Goal: Task Accomplishment & Management: Complete application form

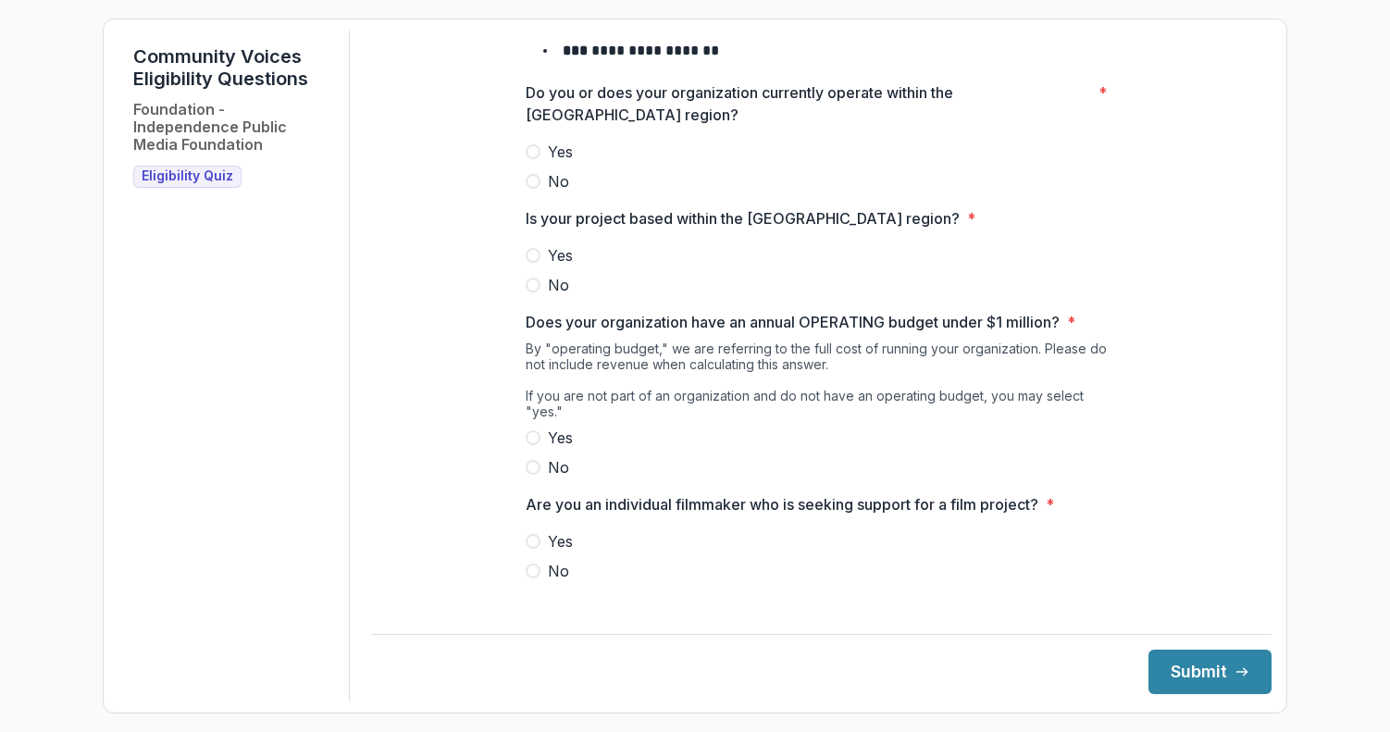
scroll to position [228, 0]
click at [528, 161] on span at bounding box center [533, 153] width 15 height 15
click at [529, 265] on span at bounding box center [533, 257] width 15 height 15
click at [533, 432] on span at bounding box center [533, 439] width 15 height 15
click at [532, 566] on span at bounding box center [533, 573] width 15 height 15
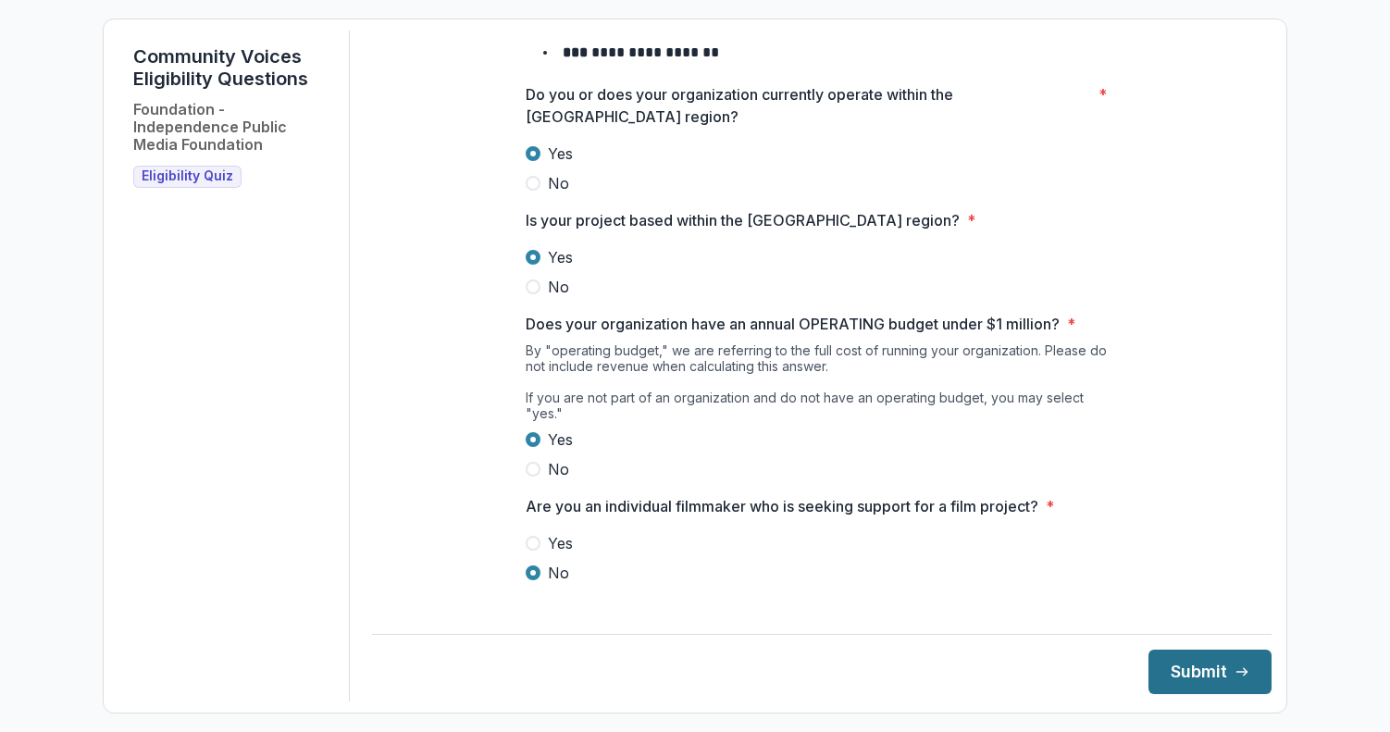
click at [1176, 662] on button "Submit" at bounding box center [1210, 672] width 123 height 44
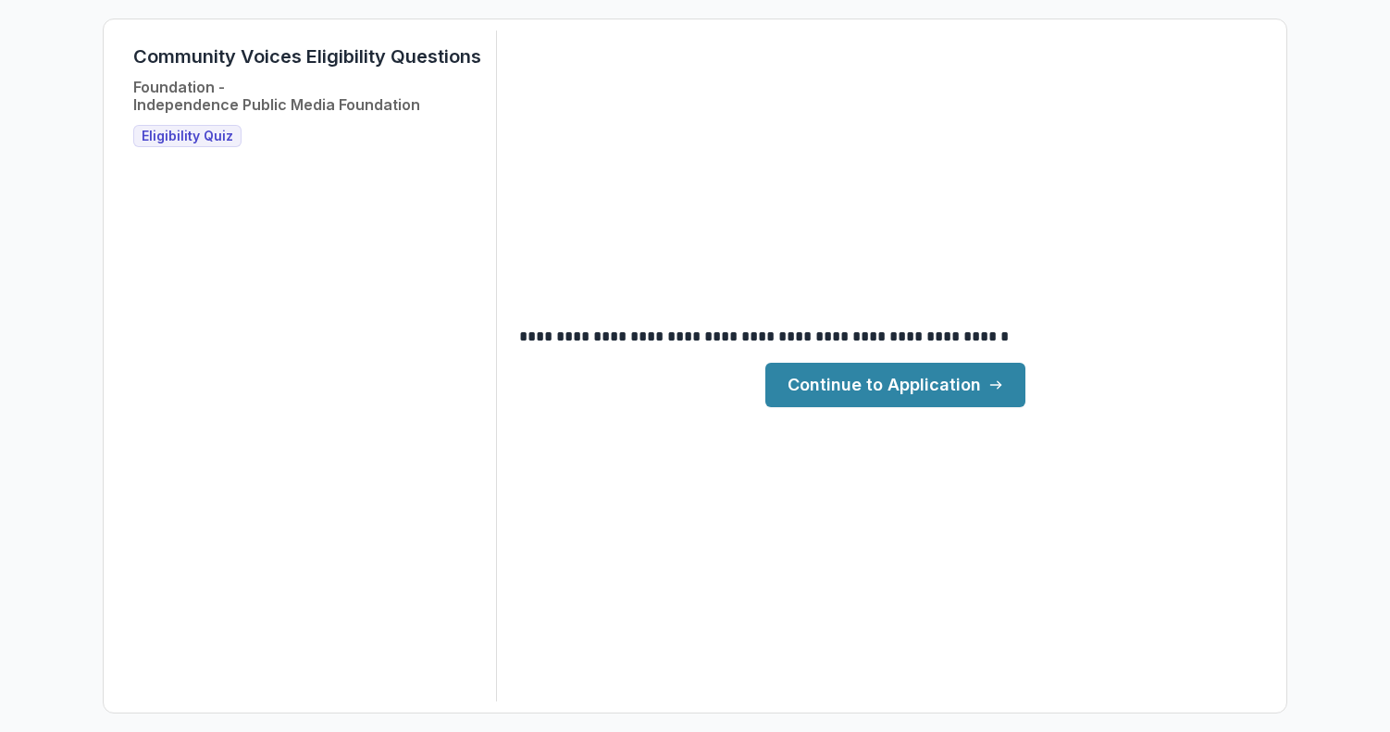
click at [927, 389] on link "Continue to Application" at bounding box center [896, 385] width 260 height 44
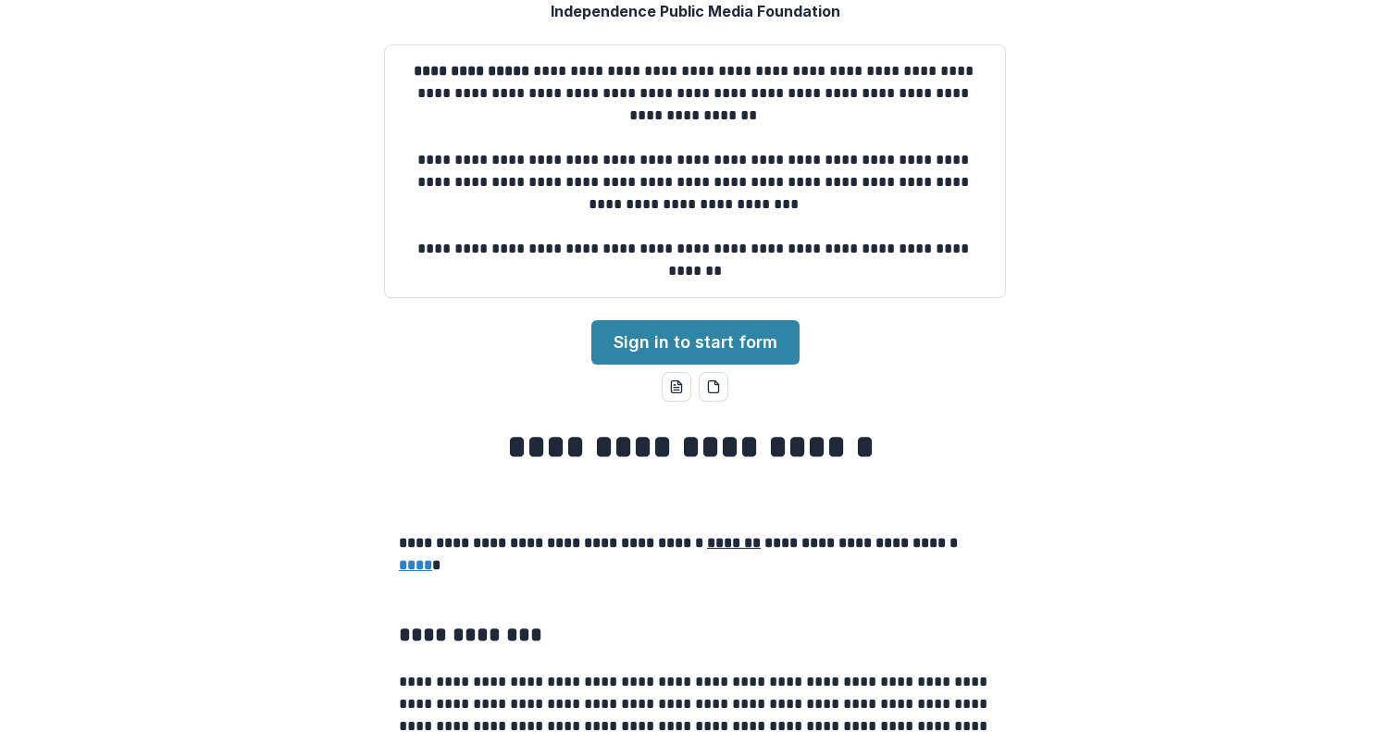
scroll to position [83, 0]
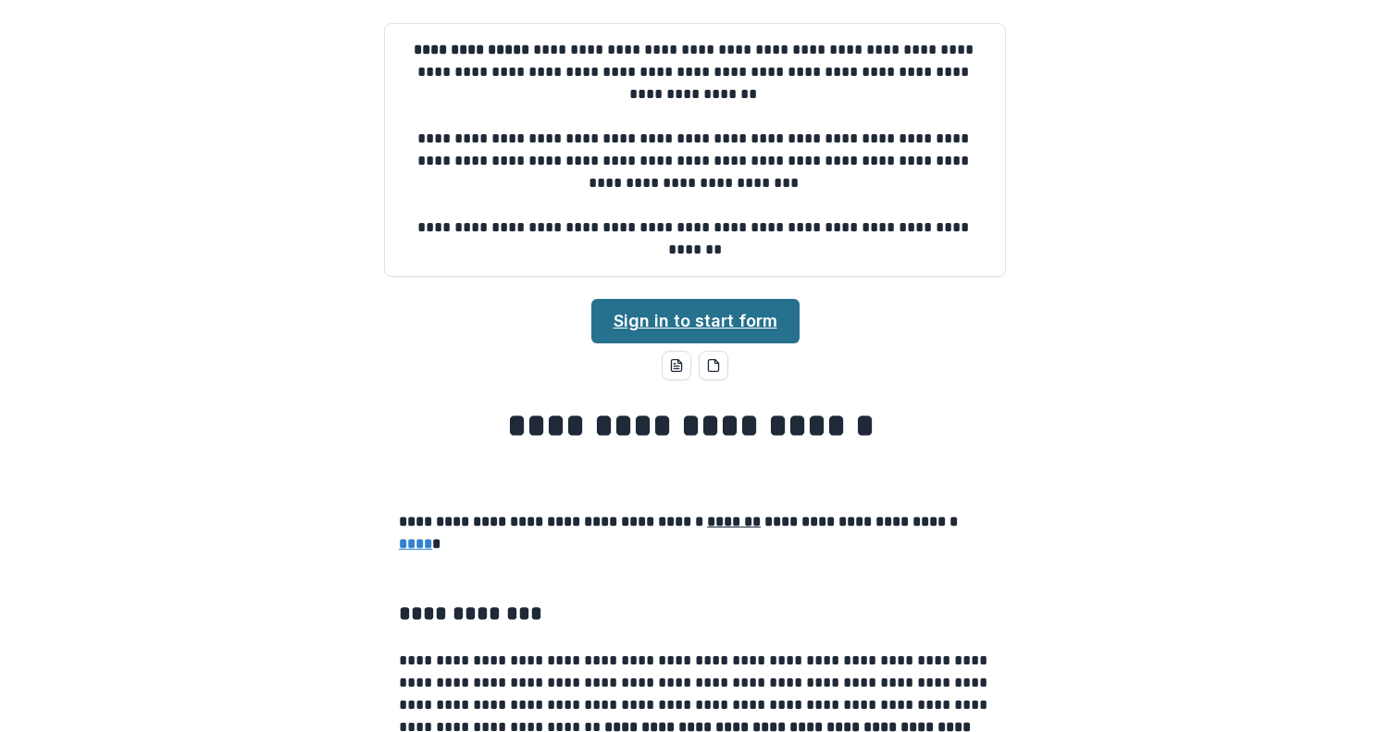
click at [753, 322] on link "Sign in to start form" at bounding box center [695, 321] width 208 height 44
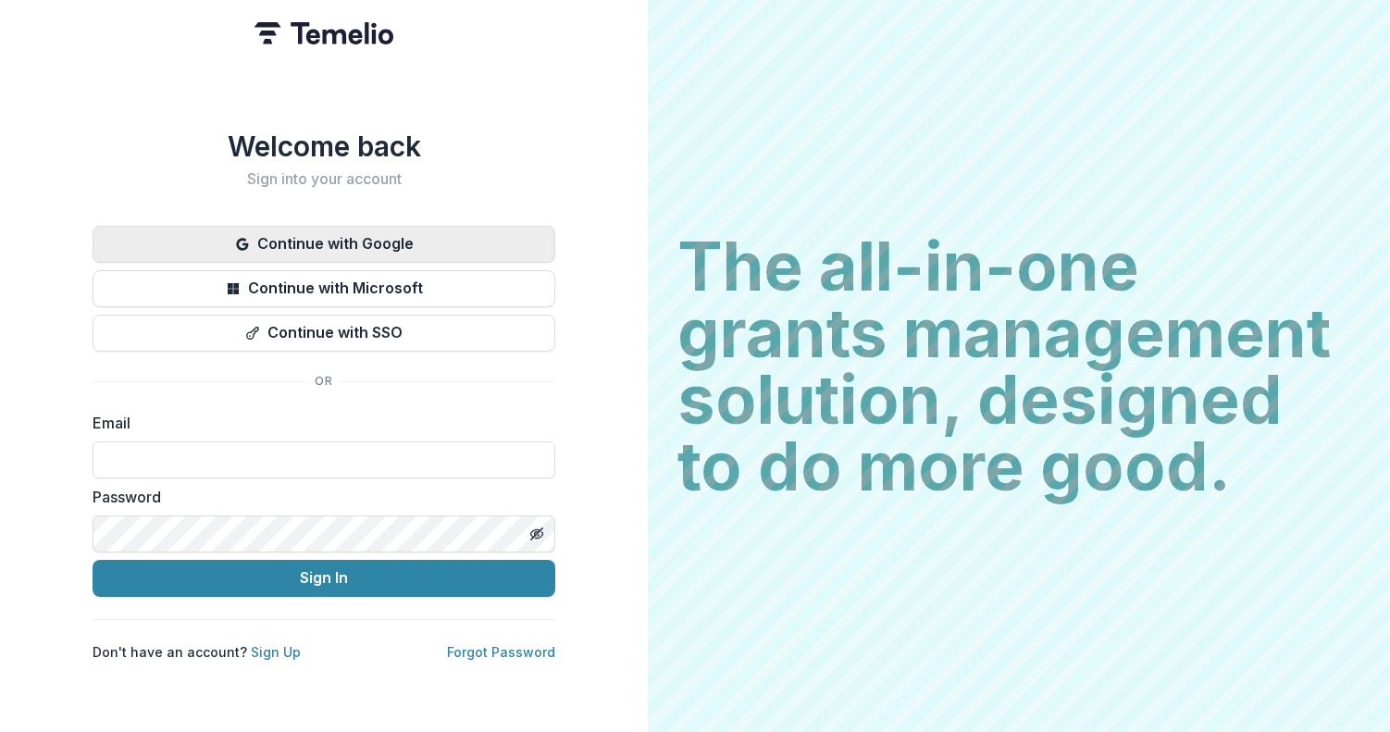
click at [316, 226] on button "Continue with Google" at bounding box center [324, 244] width 463 height 37
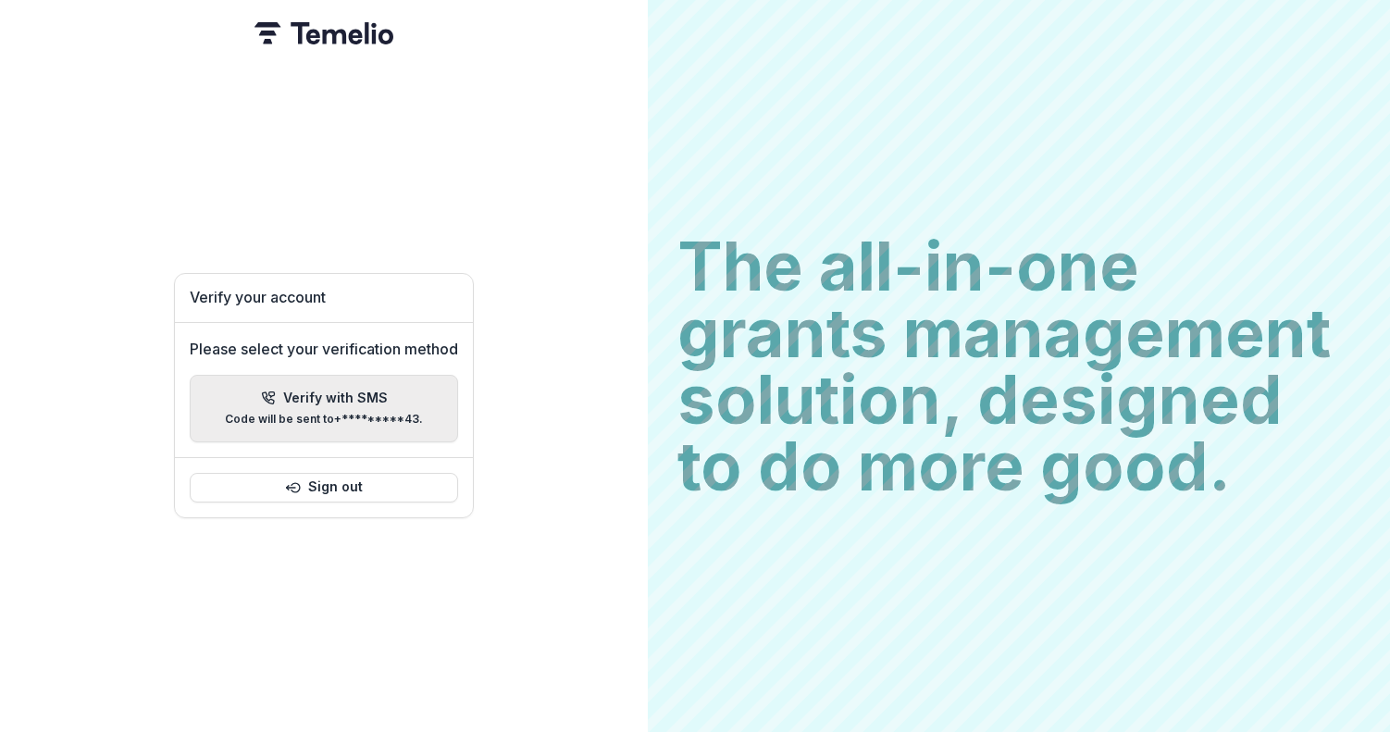
click at [291, 400] on div "Verify with SMS Code will be sent to +*********43 ." at bounding box center [324, 409] width 198 height 36
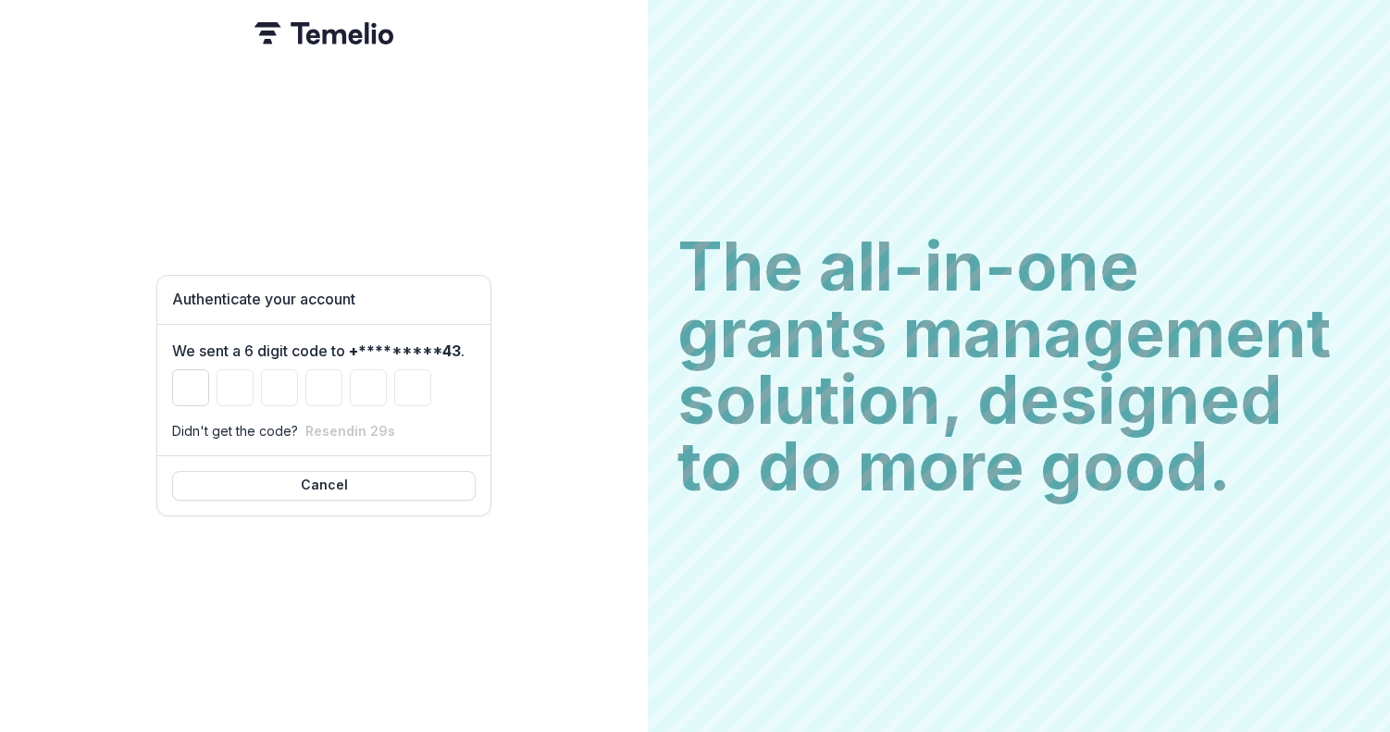
click at [193, 393] on input "Please enter your pin code" at bounding box center [190, 387] width 37 height 37
type input "*"
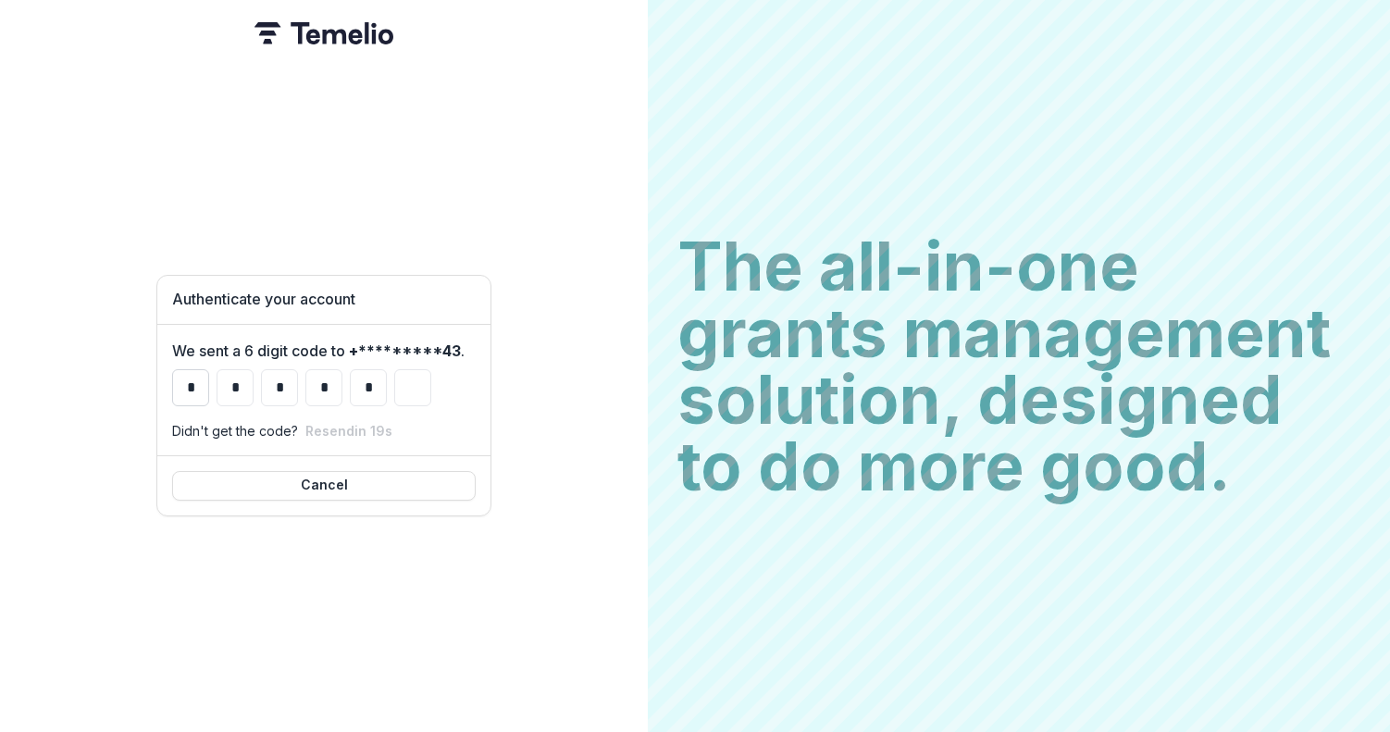
type input "*"
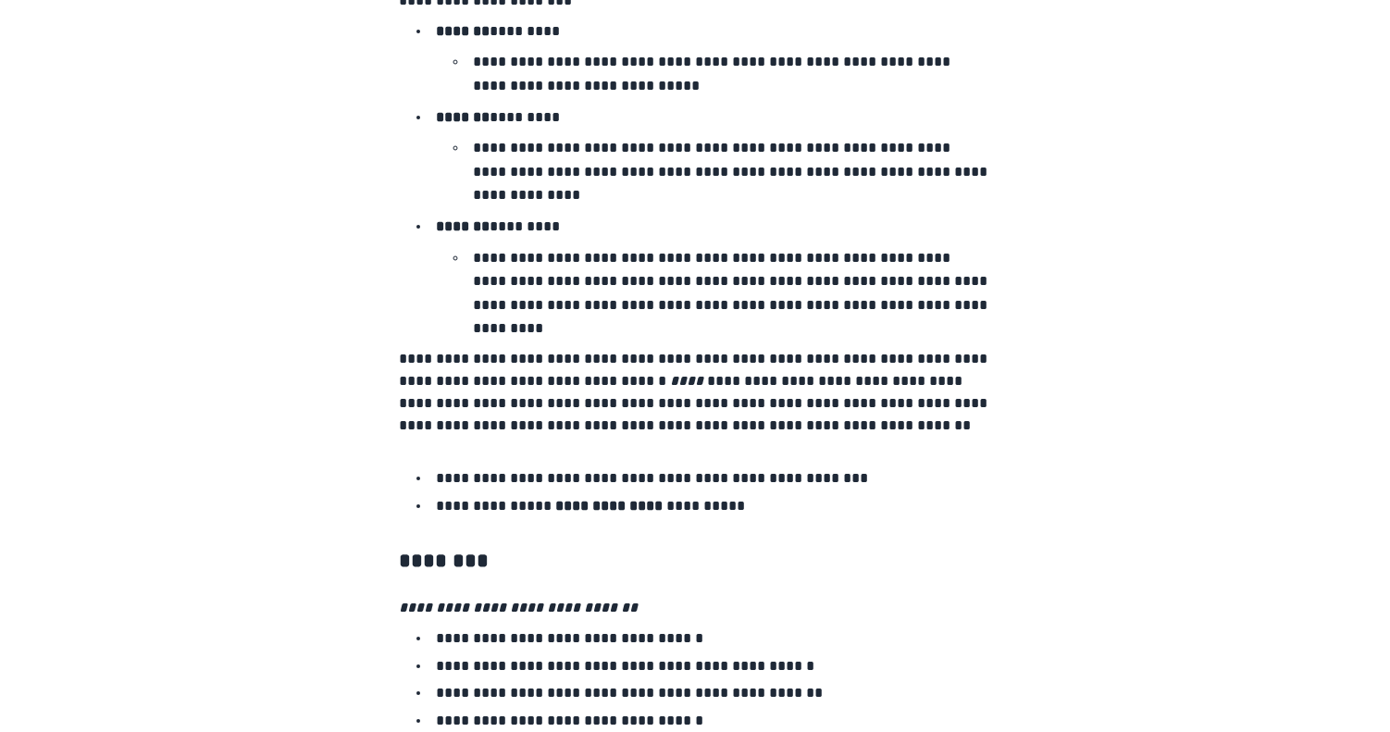
scroll to position [3058, 0]
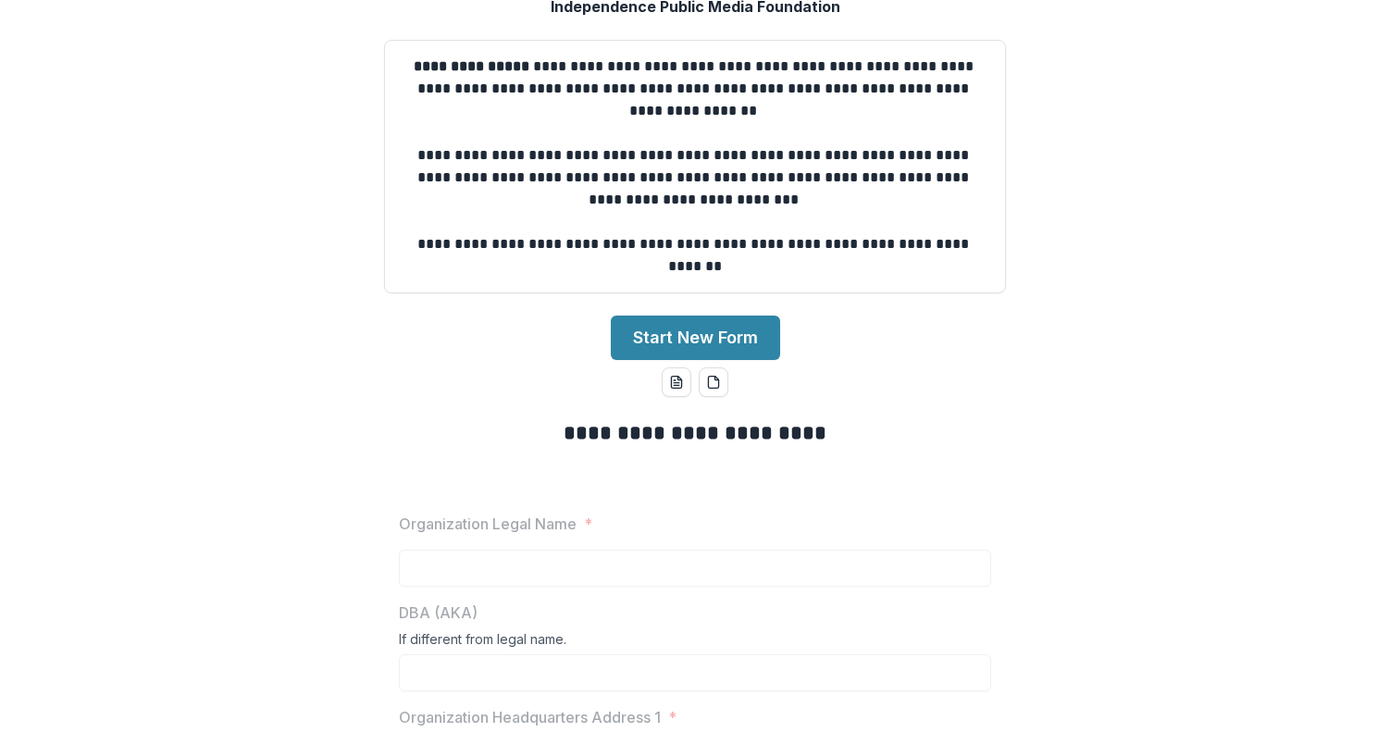
scroll to position [113, 0]
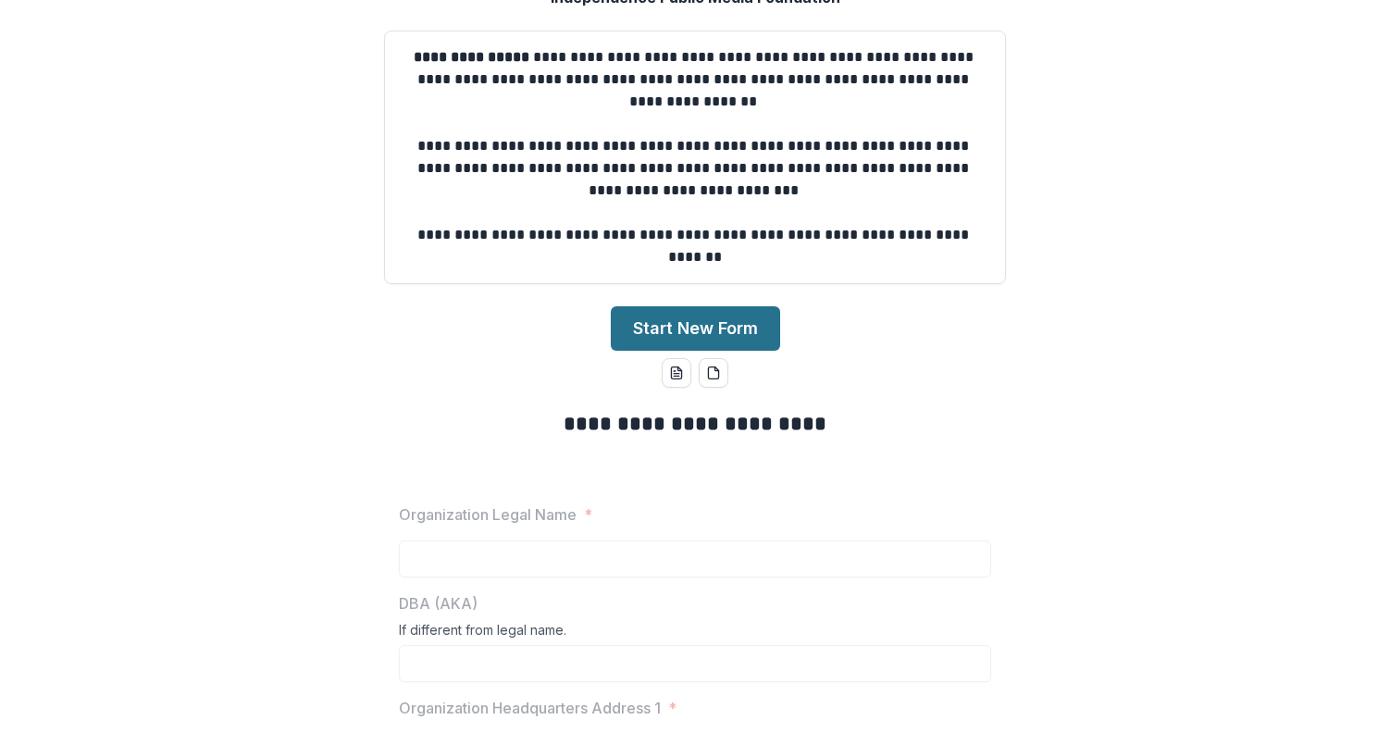
click at [688, 328] on button "Start New Form" at bounding box center [695, 328] width 169 height 44
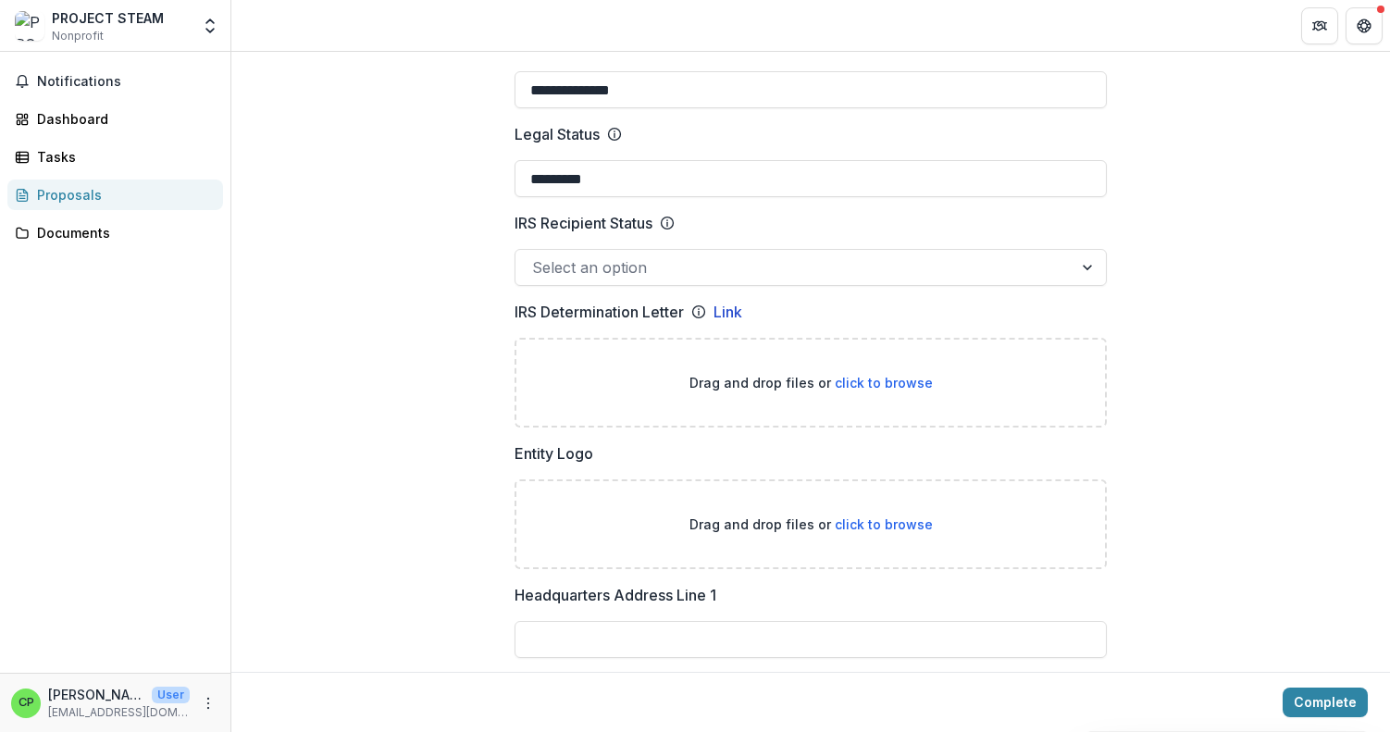
scroll to position [939, 0]
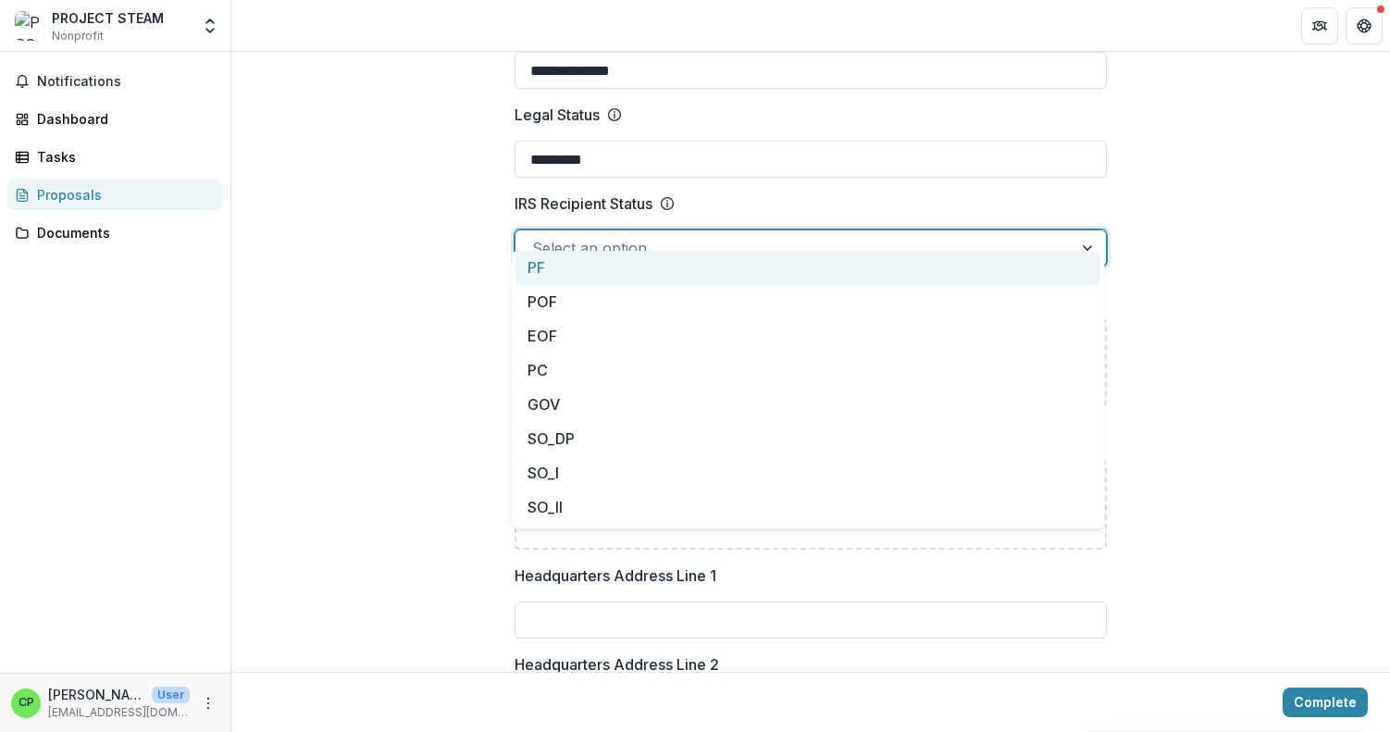
click at [633, 237] on div "Select an option" at bounding box center [794, 248] width 524 height 22
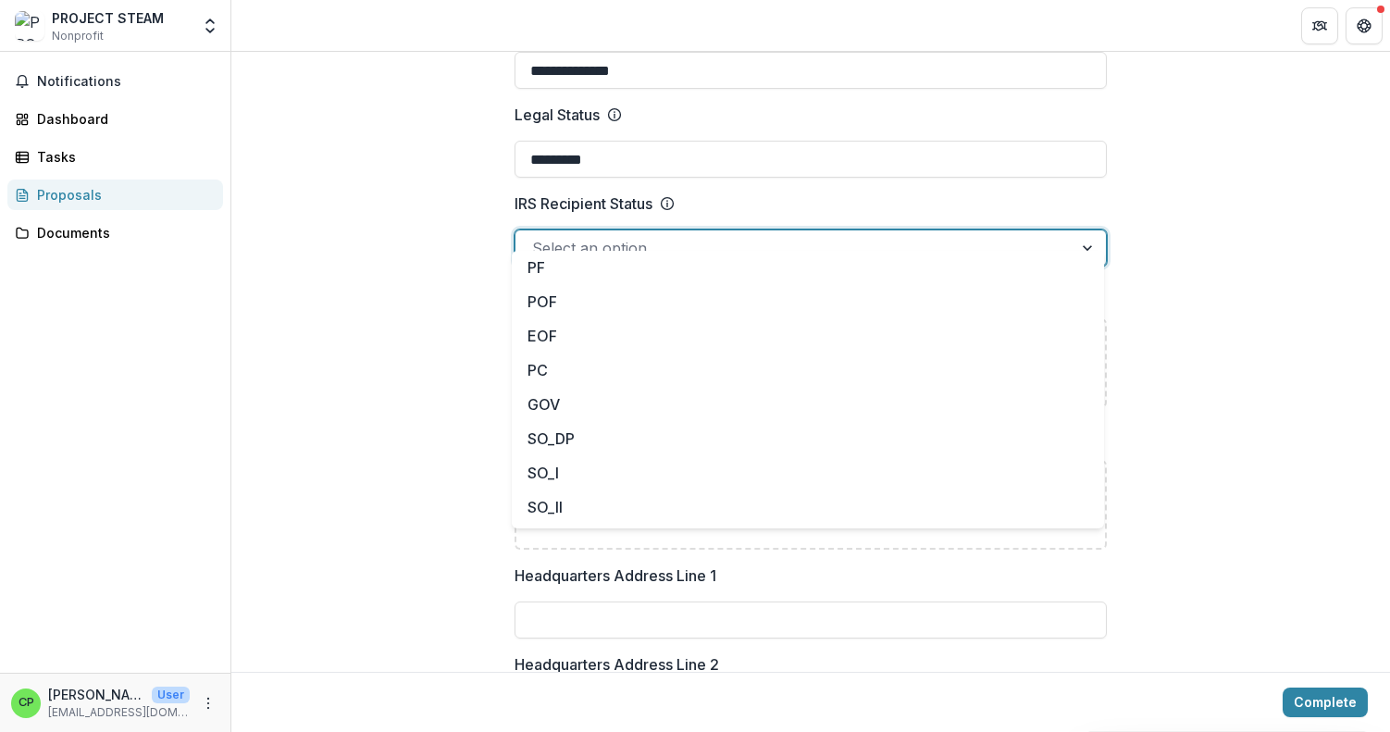
scroll to position [0, 0]
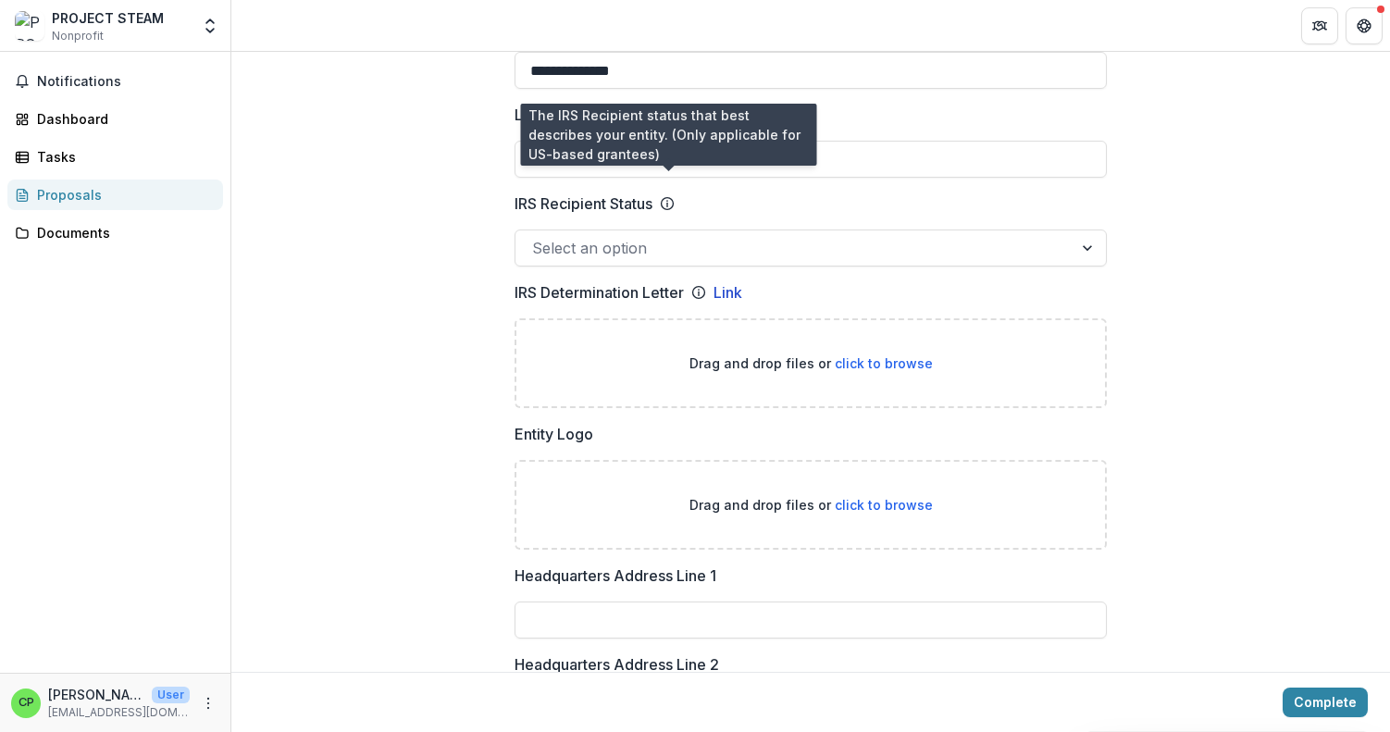
click at [667, 196] on icon at bounding box center [667, 203] width 15 height 15
click at [537, 237] on input "IRS Recipient Status" at bounding box center [534, 248] width 5 height 22
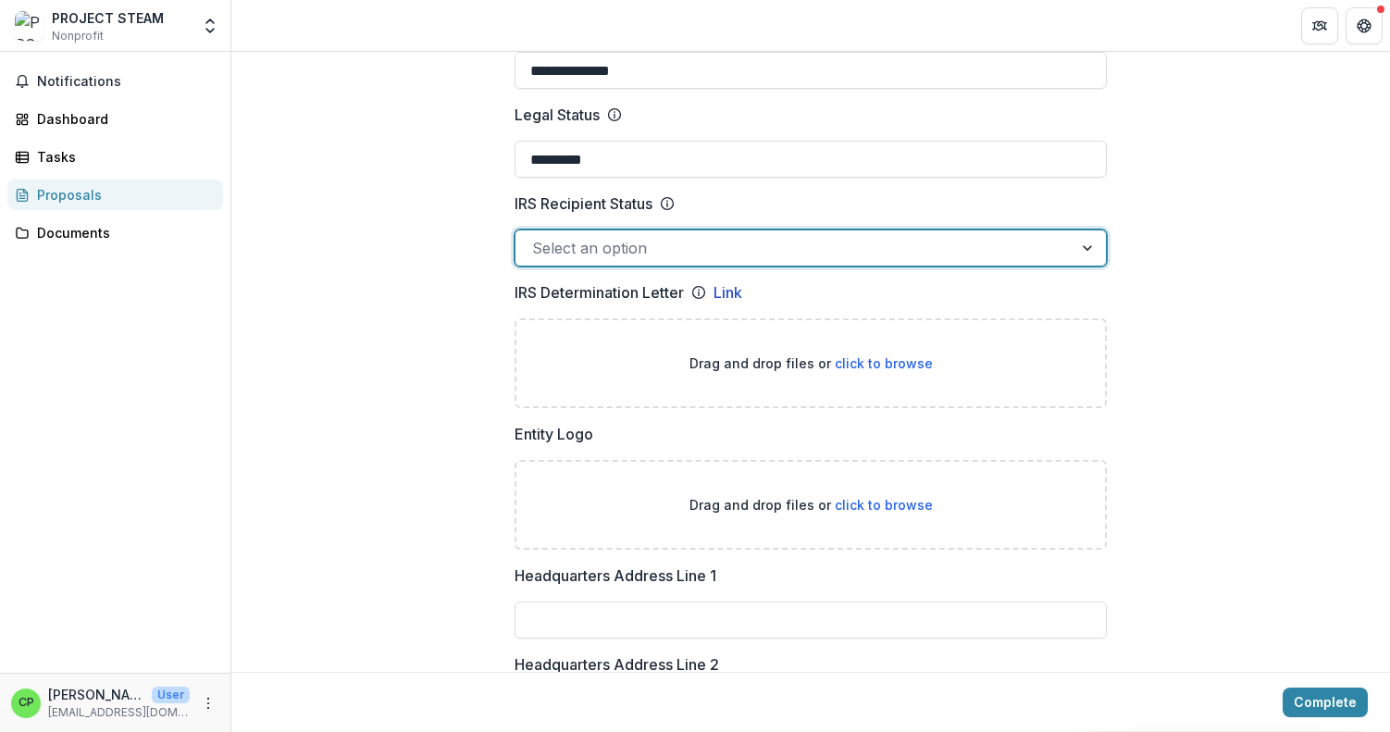
click at [667, 196] on icon at bounding box center [667, 203] width 15 height 15
click at [537, 237] on input "IRS Recipient Status" at bounding box center [534, 248] width 5 height 22
click at [667, 196] on icon at bounding box center [667, 203] width 15 height 15
click at [537, 237] on input "IRS Recipient Status" at bounding box center [534, 248] width 5 height 22
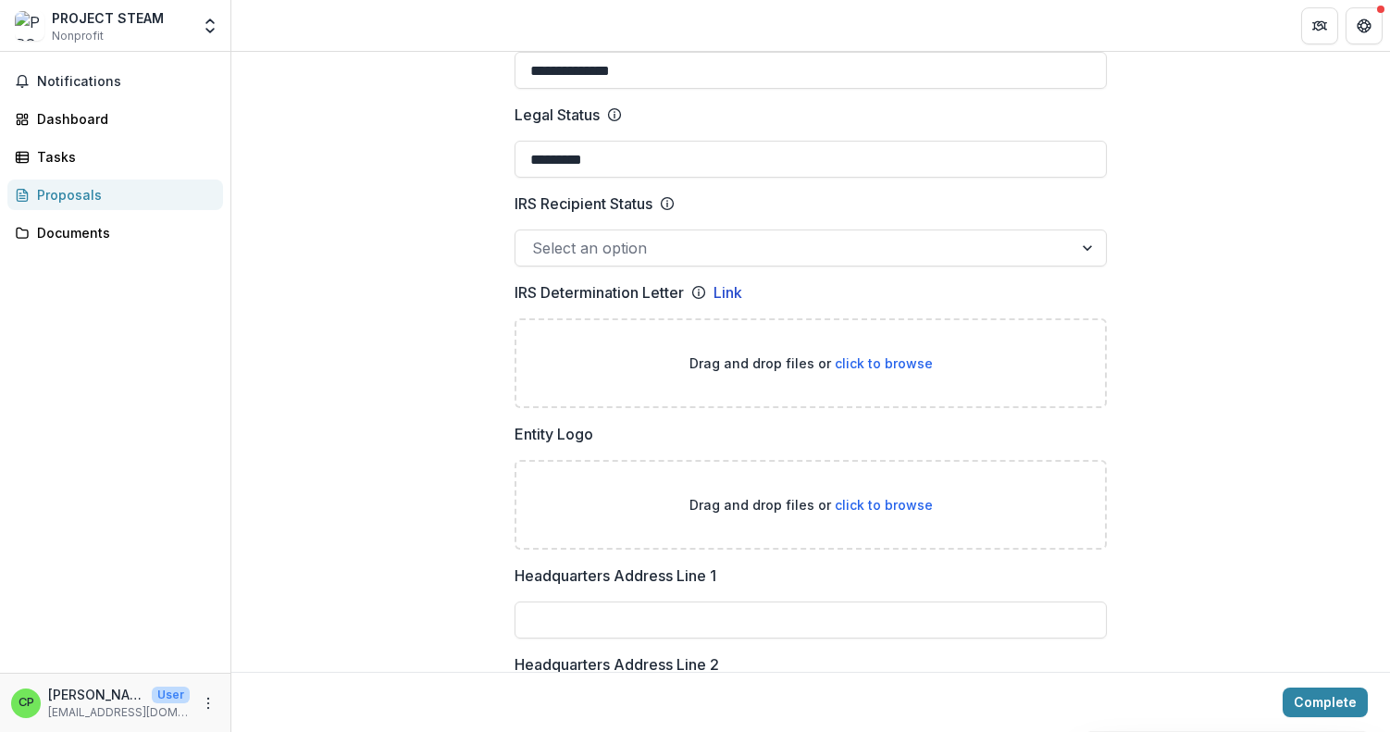
click at [667, 196] on icon at bounding box center [667, 203] width 15 height 15
click at [537, 237] on input "IRS Recipient Status" at bounding box center [534, 248] width 5 height 22
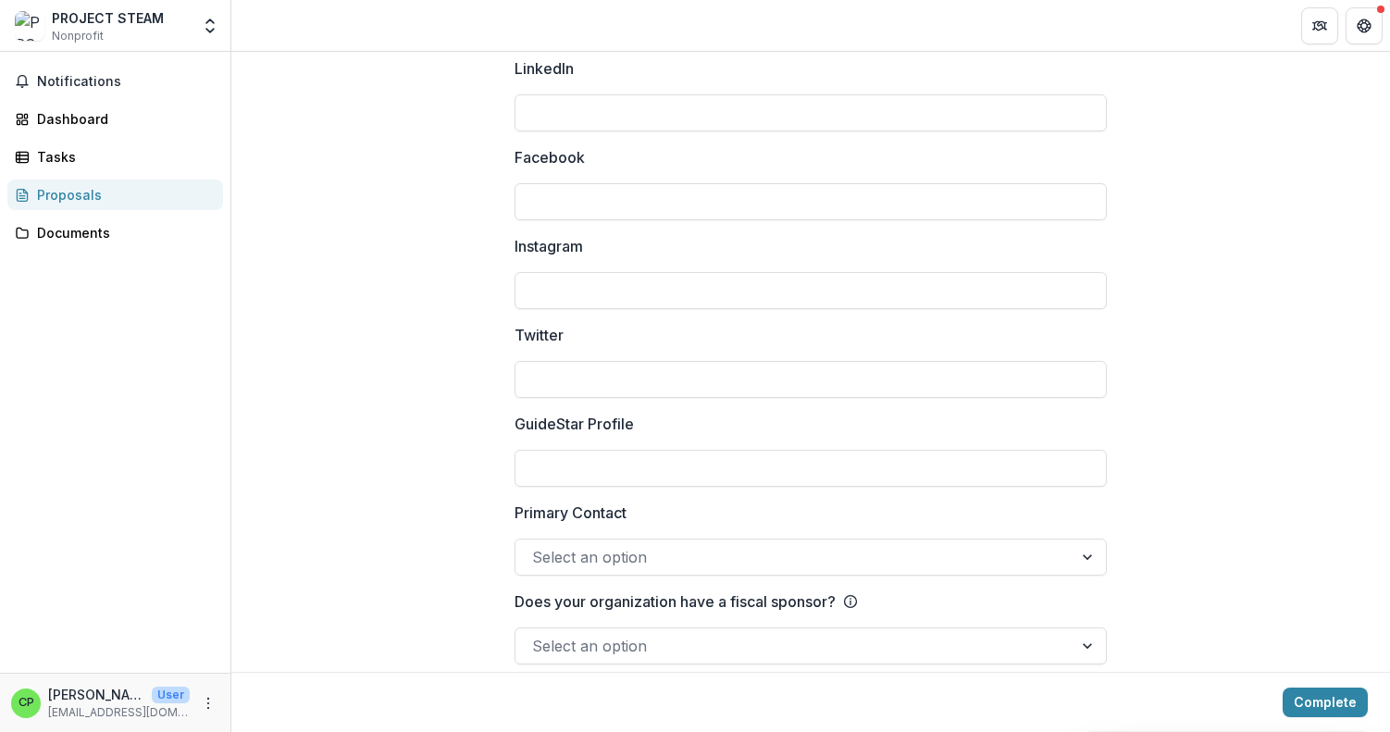
scroll to position [2511, 0]
click at [582, 547] on div "Select an option" at bounding box center [794, 558] width 524 height 22
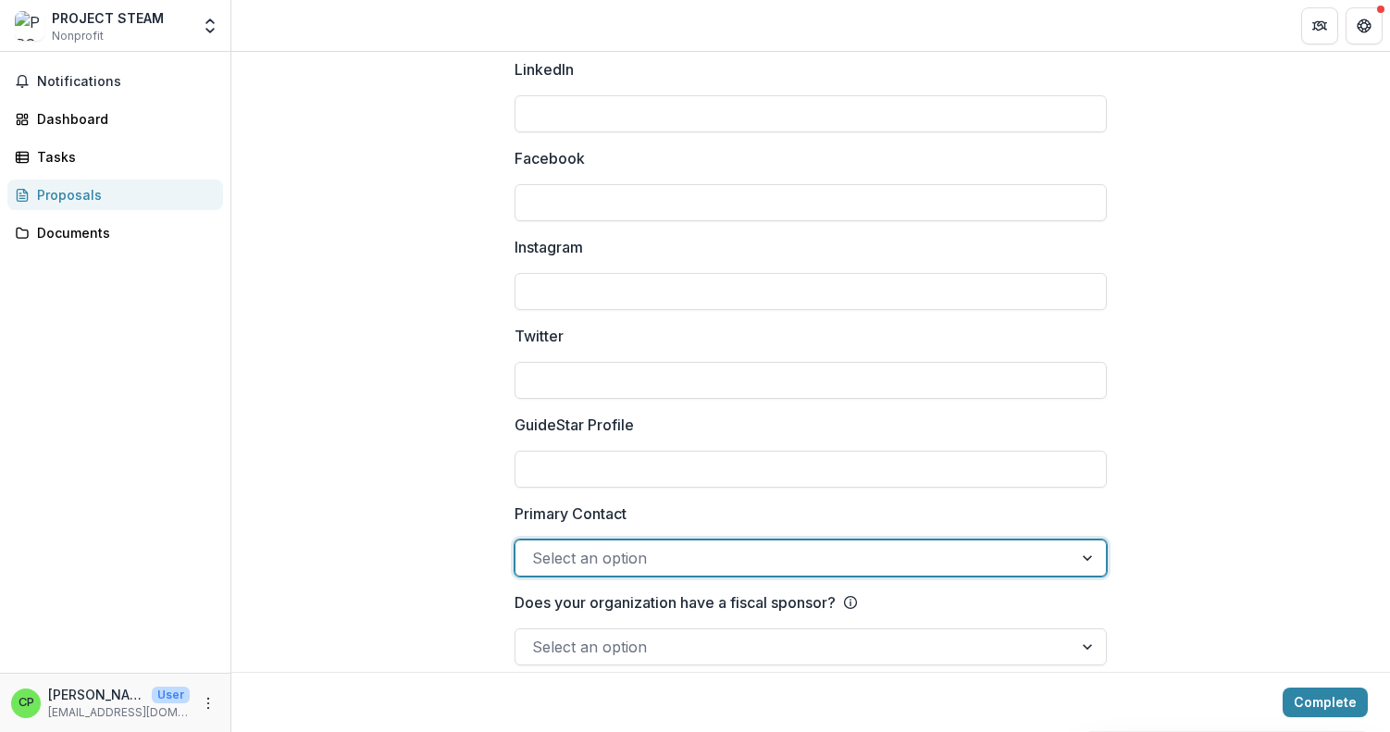
click at [582, 547] on div "Select an option" at bounding box center [794, 558] width 524 height 22
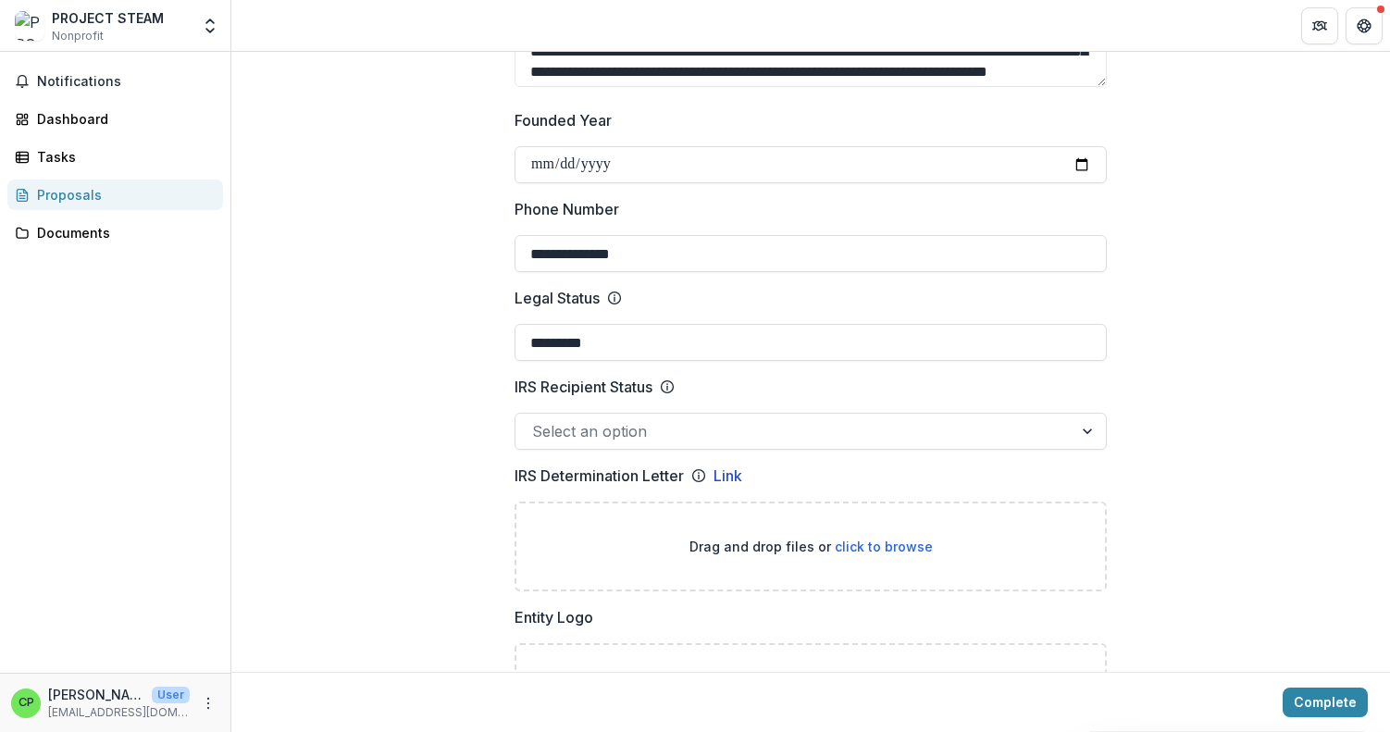
scroll to position [803, 0]
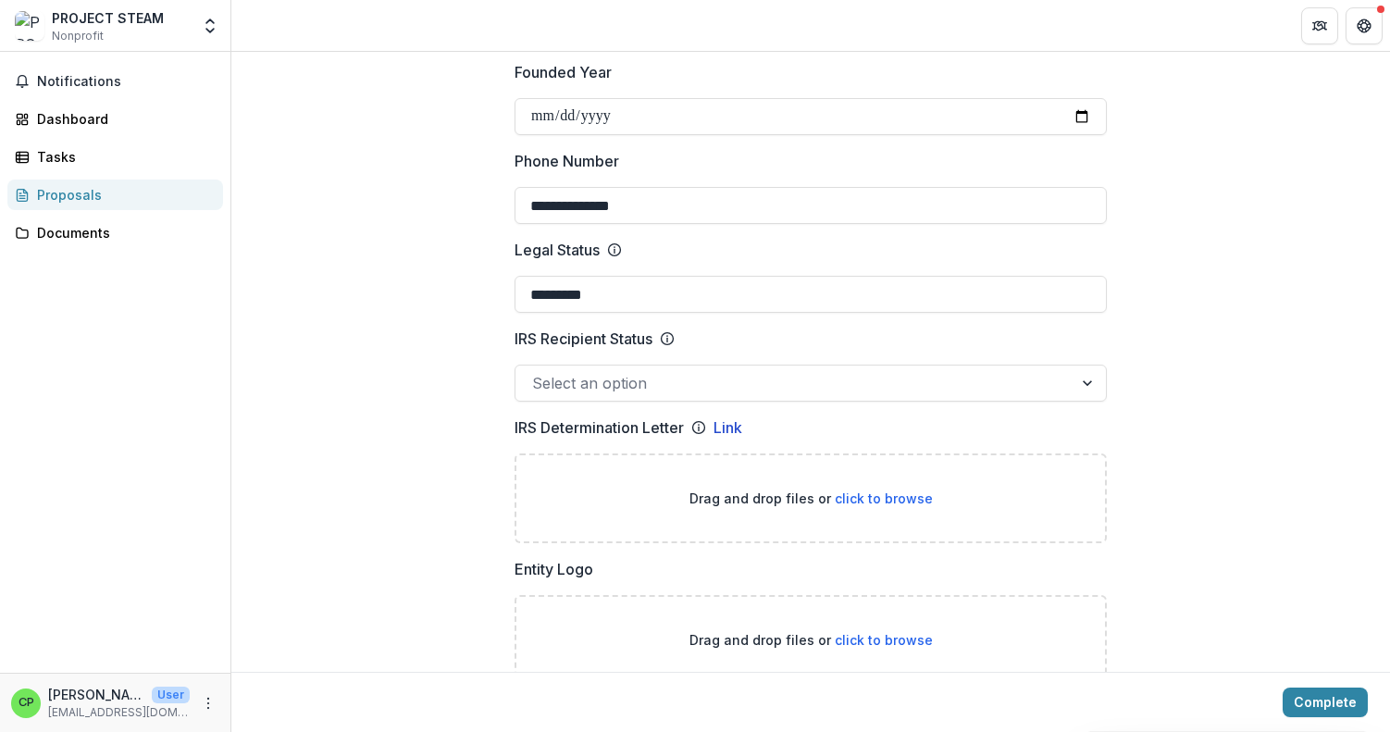
click at [666, 331] on icon at bounding box center [667, 338] width 15 height 15
click at [537, 372] on input "IRS Recipient Status" at bounding box center [534, 383] width 5 height 22
click at [666, 331] on icon at bounding box center [667, 338] width 15 height 15
click at [537, 372] on input "IRS Recipient Status" at bounding box center [534, 383] width 5 height 22
click at [666, 331] on icon at bounding box center [667, 338] width 15 height 15
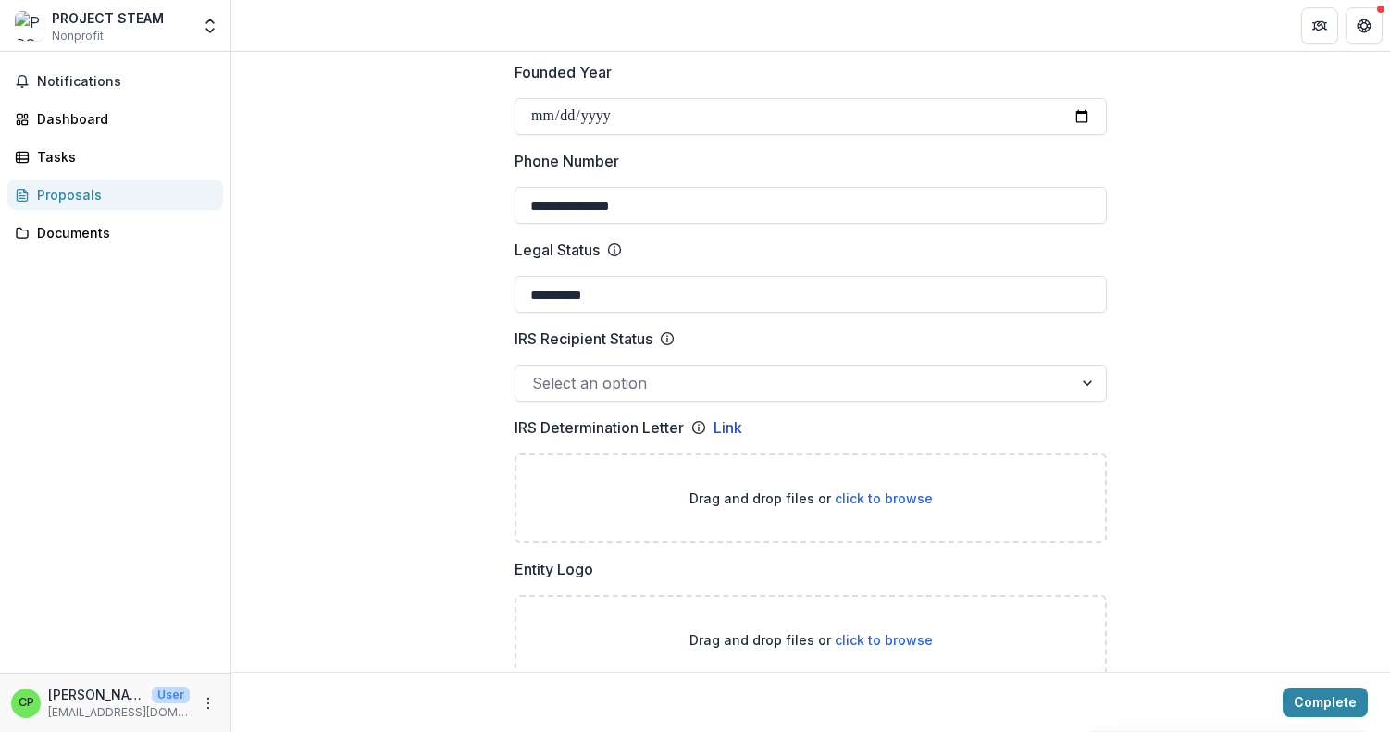
click at [537, 372] on input "IRS Recipient Status" at bounding box center [534, 383] width 5 height 22
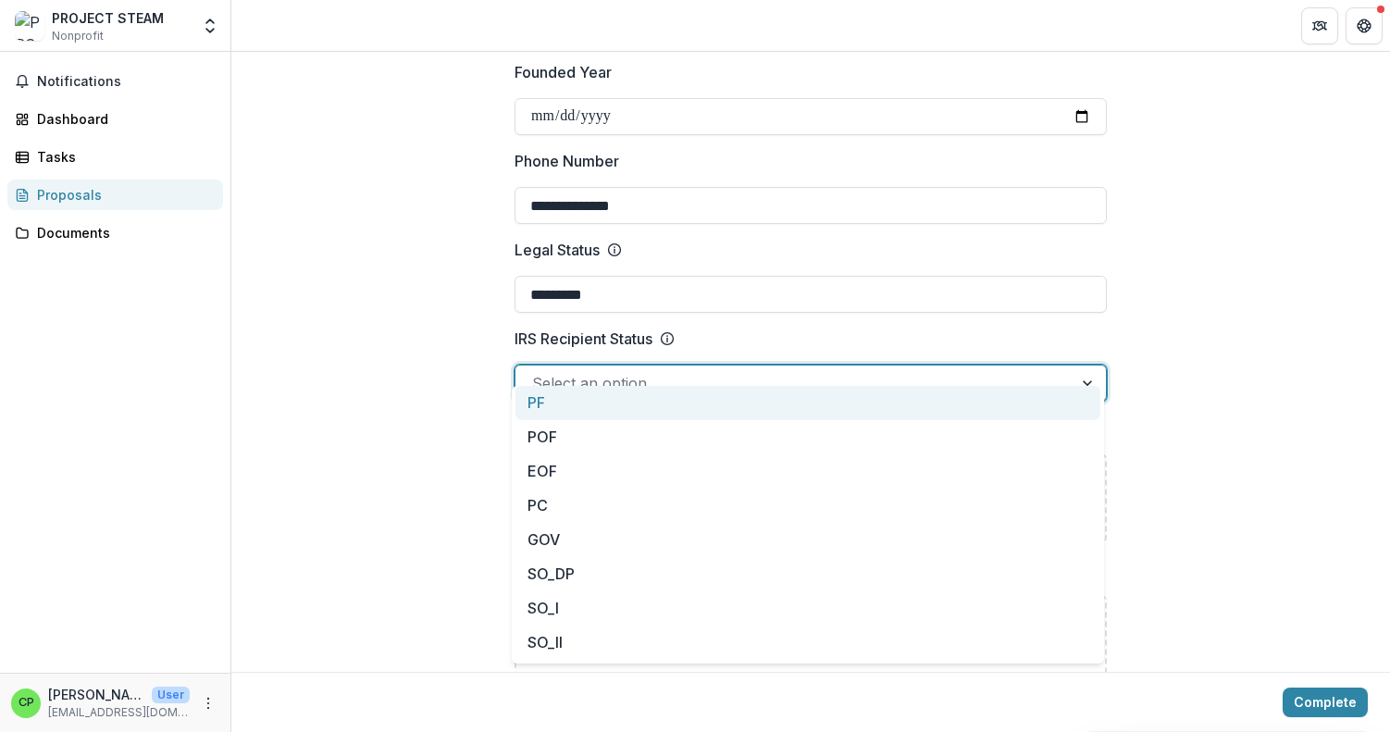
click at [637, 372] on div "Select an option" at bounding box center [794, 383] width 524 height 22
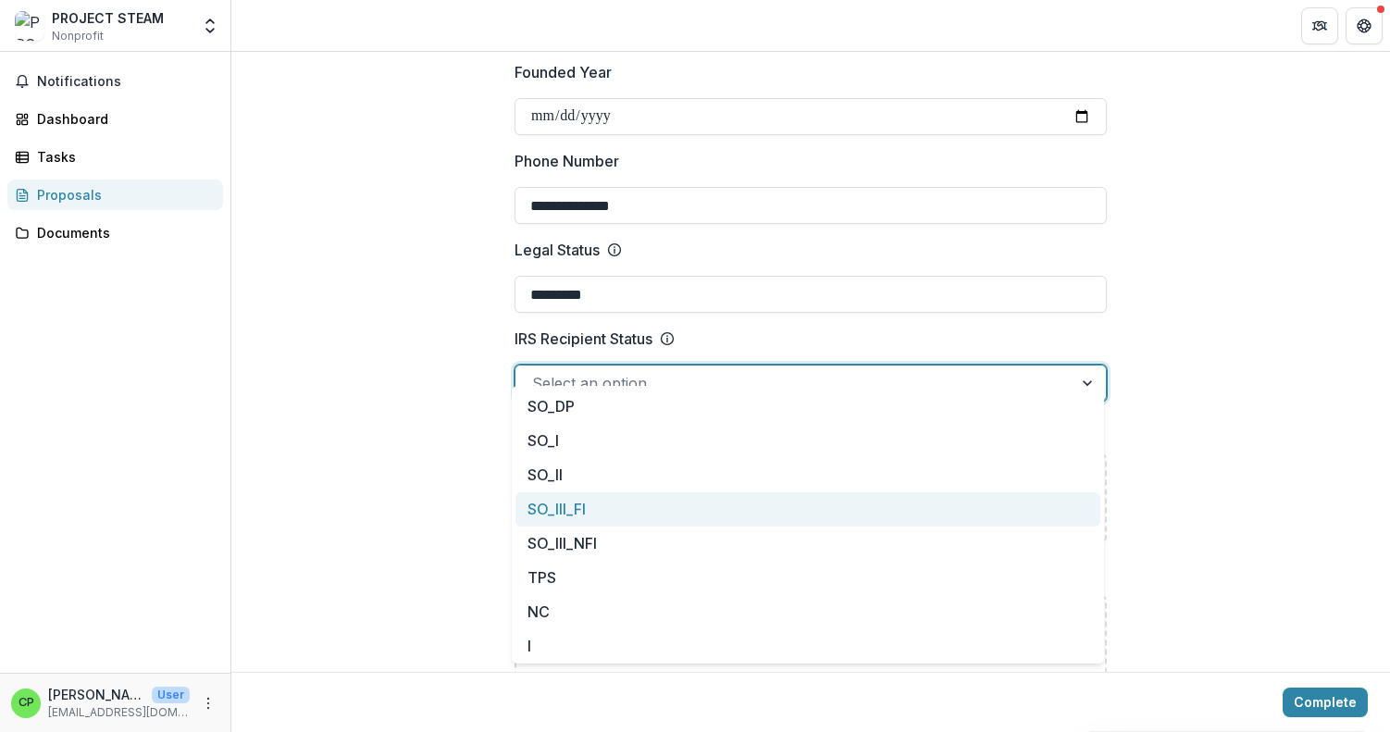
scroll to position [168, 0]
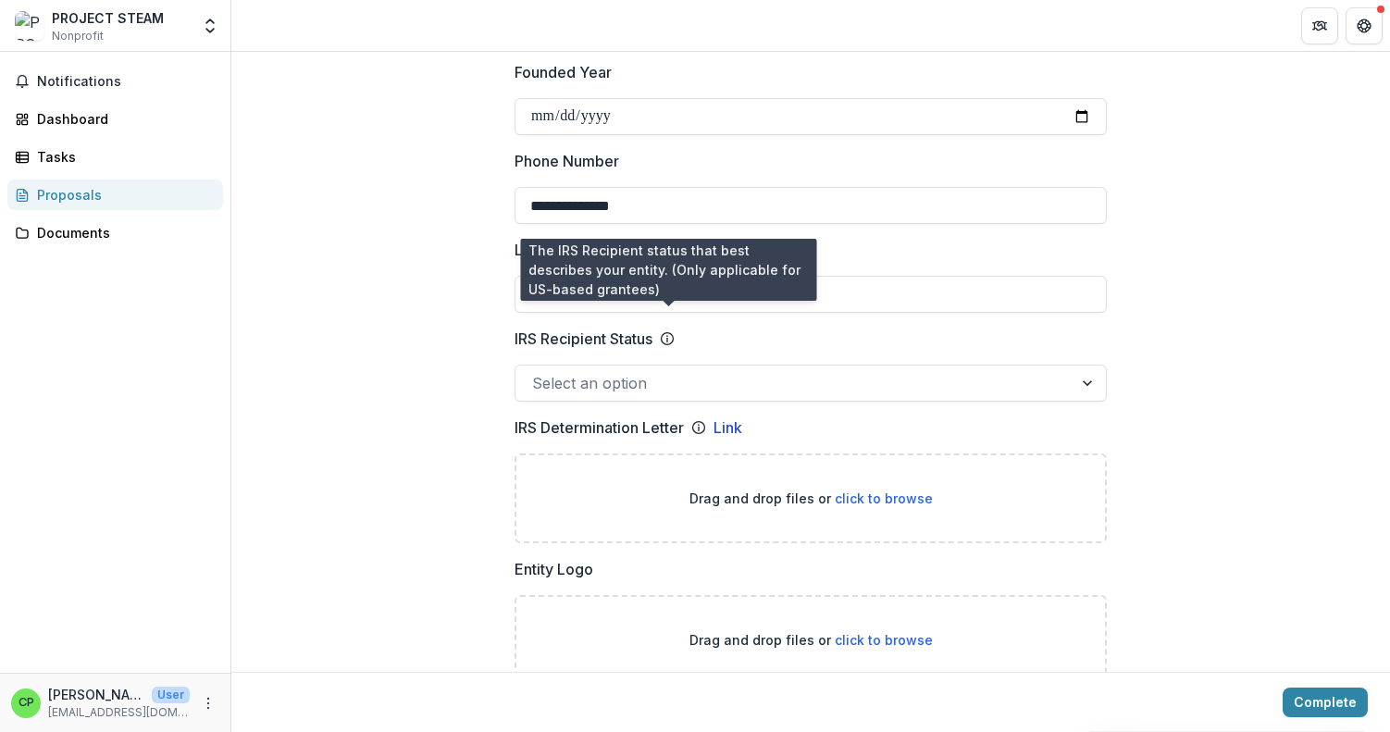
click at [669, 331] on icon at bounding box center [667, 338] width 15 height 15
click at [537, 372] on input "IRS Recipient Status" at bounding box center [534, 383] width 5 height 22
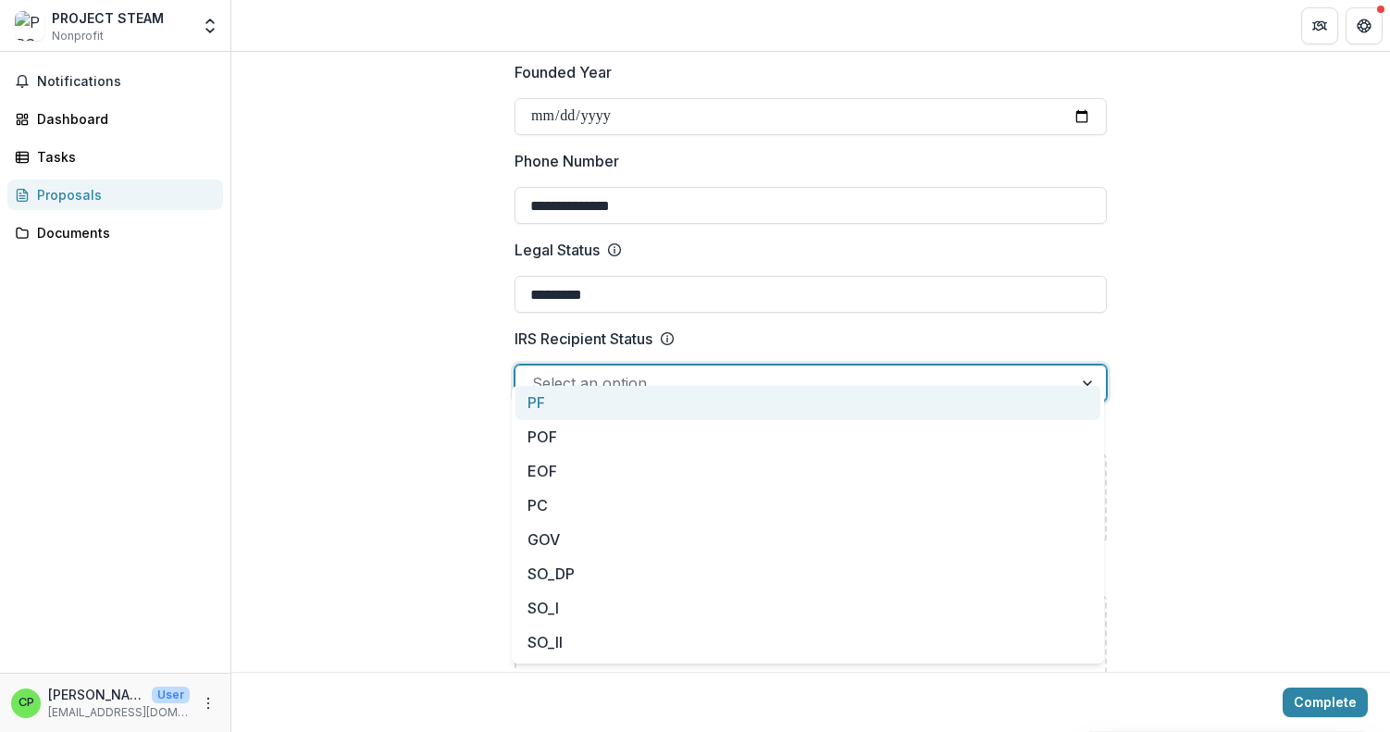
click at [599, 372] on div "Select an option" at bounding box center [794, 383] width 524 height 22
